Goal: Task Accomplishment & Management: Use online tool/utility

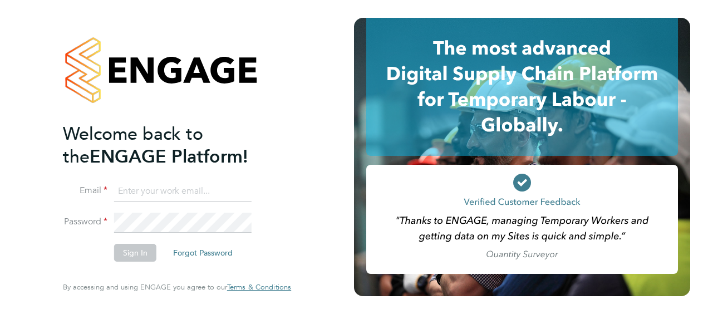
click at [171, 184] on input at bounding box center [182, 191] width 137 height 20
type input "scott.webb@vistry.co.uk"
click at [129, 253] on button "Sign In" at bounding box center [135, 253] width 42 height 18
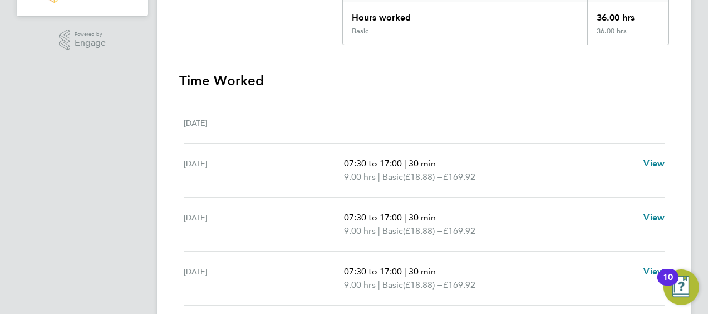
scroll to position [278, 0]
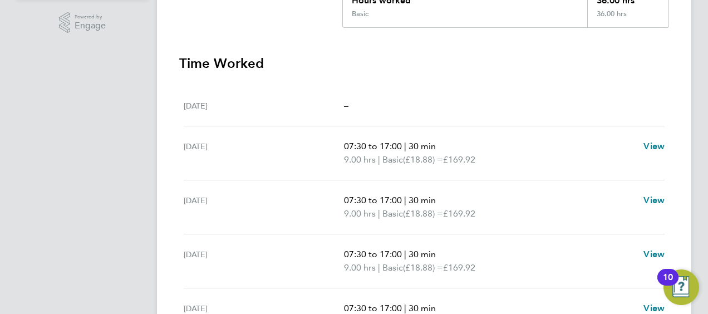
drag, startPoint x: 453, startPoint y: 155, endPoint x: 488, endPoint y: 157, distance: 34.6
click at [488, 157] on p "9.00 hrs | Basic (£18.88) = £169.92" at bounding box center [489, 159] width 291 height 13
drag, startPoint x: 488, startPoint y: 157, endPoint x: 473, endPoint y: 163, distance: 15.5
click at [494, 154] on p "9.00 hrs | Basic (£18.88) = £169.92" at bounding box center [489, 159] width 291 height 13
drag, startPoint x: 343, startPoint y: 157, endPoint x: 490, endPoint y: 156, distance: 147.0
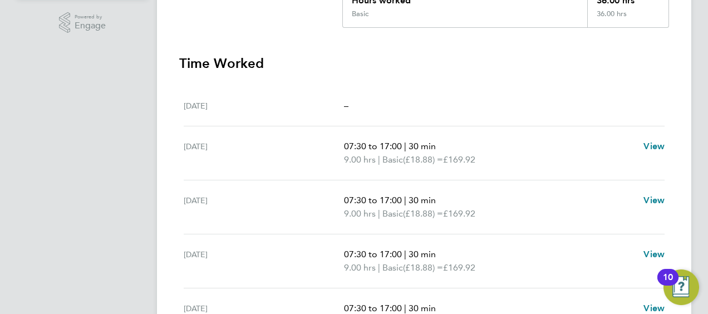
click at [491, 157] on div "[DATE] 07:30 to 17:00 | 30 min 9.00 hrs | Basic (£18.88) = £169.92 View" at bounding box center [424, 153] width 481 height 54
copy div "07:30 to 17:00 | 30 min 9.00 hrs | Basic (£18.88) = £169.92"
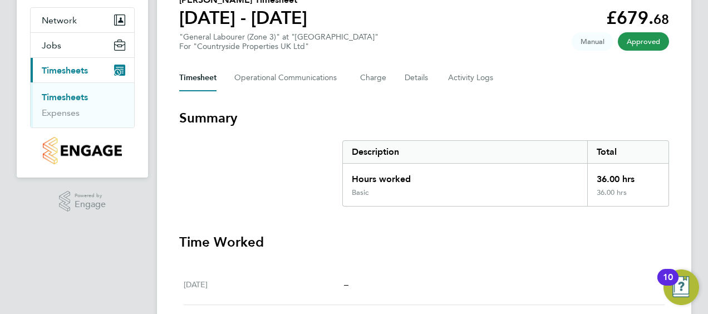
scroll to position [167, 0]
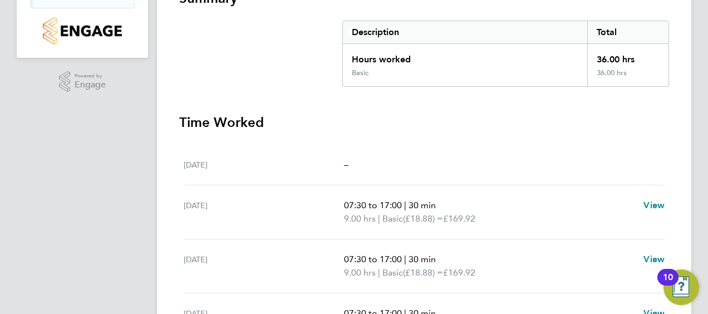
scroll to position [278, 0]
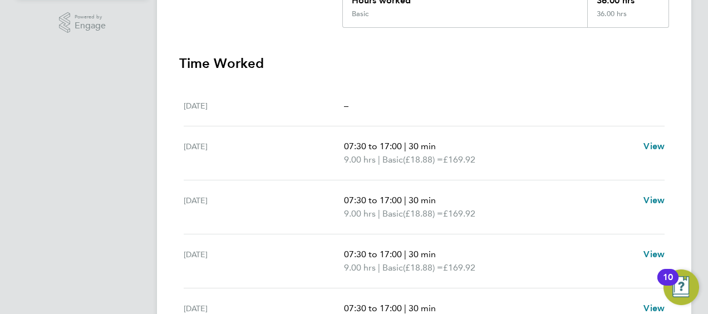
drag, startPoint x: 345, startPoint y: 158, endPoint x: 484, endPoint y: 156, distance: 139.2
click at [484, 156] on p "9.00 hrs | Basic (£18.88) = £169.92" at bounding box center [489, 159] width 291 height 13
copy p "9.00 hrs | Basic (£18.88) = £169.92"
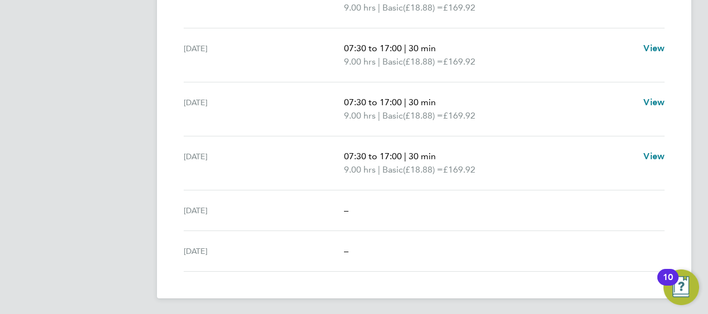
scroll to position [152, 0]
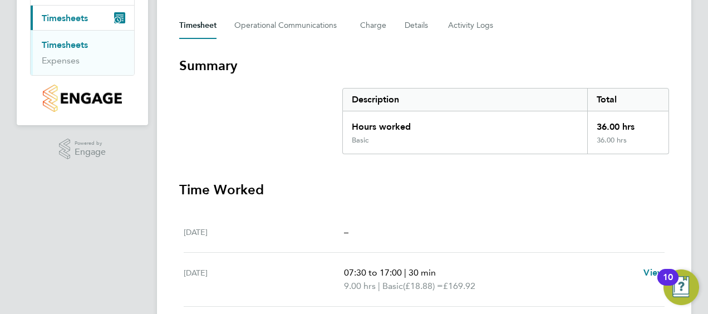
click at [492, 224] on div "[DATE] –" at bounding box center [424, 232] width 481 height 41
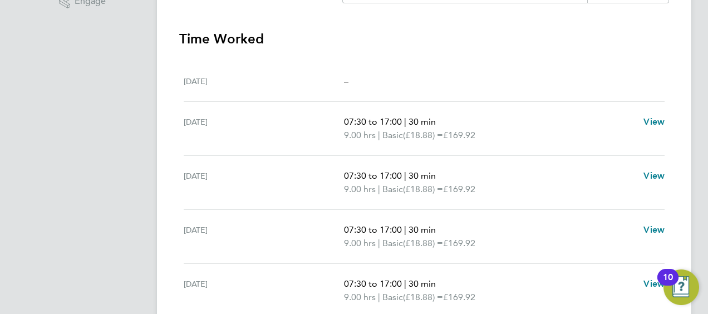
scroll to position [319, 0]
